Goal: Find specific page/section: Find specific page/section

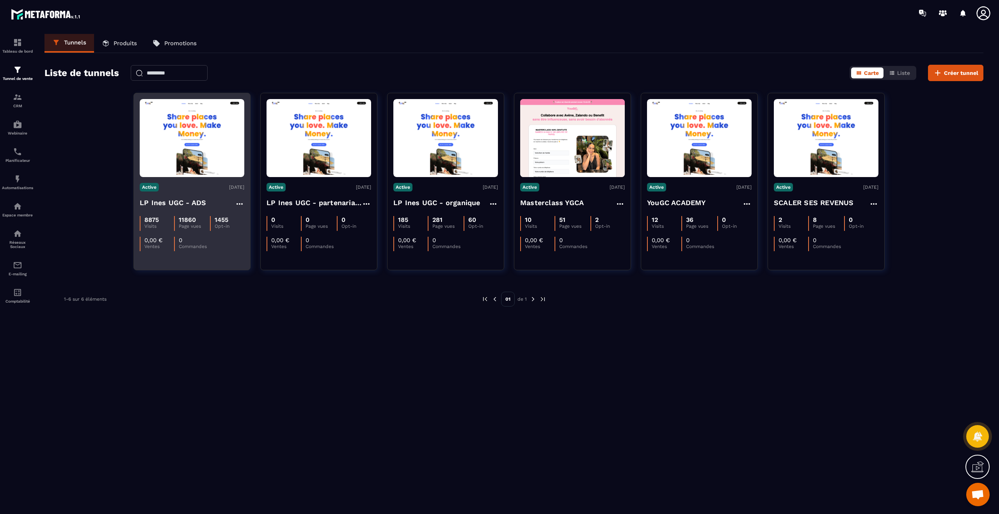
click at [185, 201] on h4 "LP Ines UGC - ADS" at bounding box center [173, 203] width 66 height 11
click at [238, 201] on icon at bounding box center [239, 203] width 9 height 9
click at [172, 157] on img at bounding box center [192, 138] width 105 height 74
click at [206, 120] on img at bounding box center [192, 138] width 105 height 74
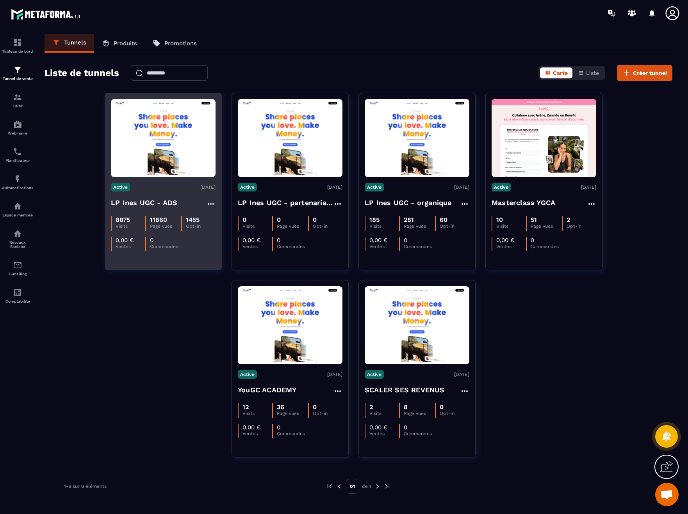
click at [180, 128] on img at bounding box center [163, 138] width 105 height 74
